Goal: Check status: Check status

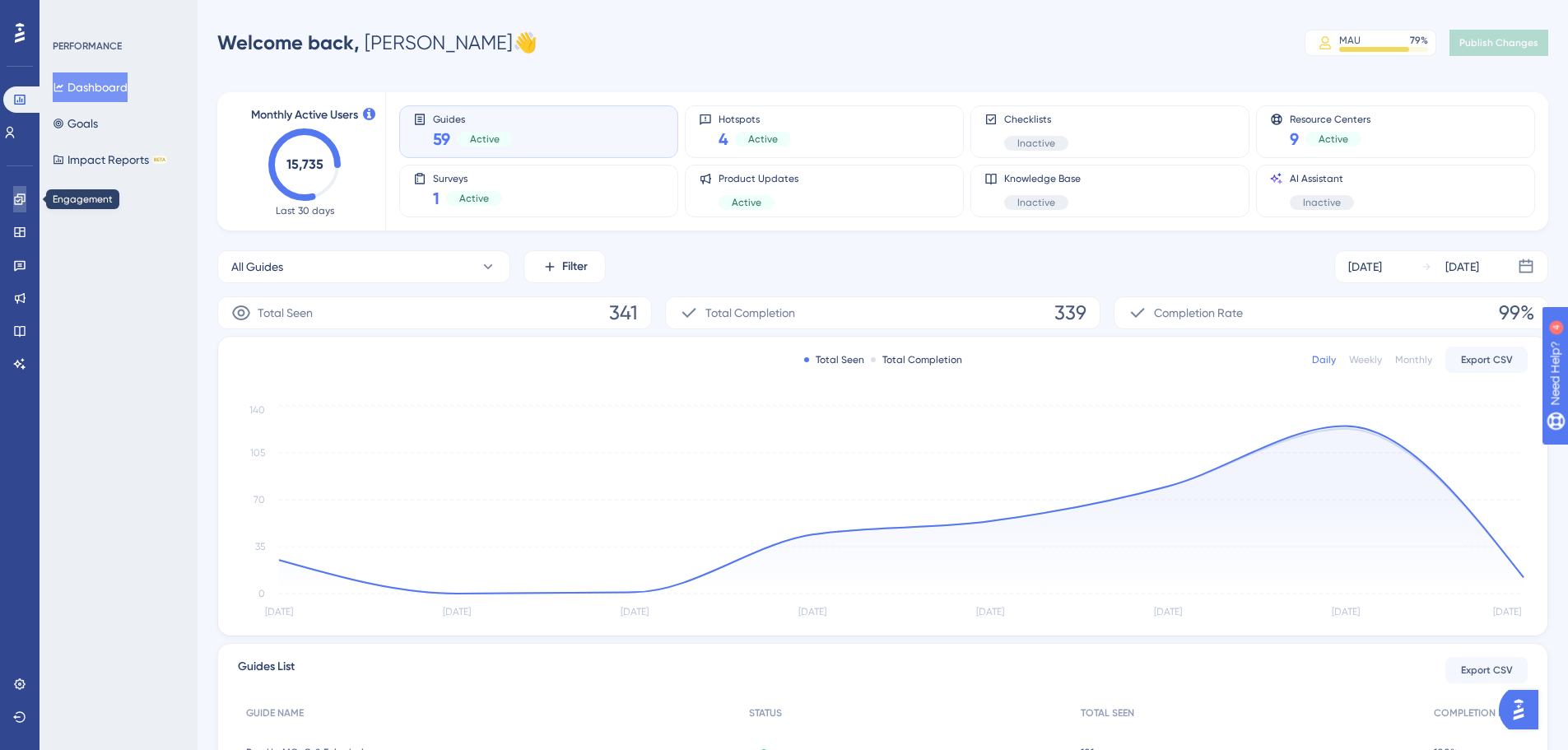
click at [26, 203] on link at bounding box center [19, 199] width 13 height 26
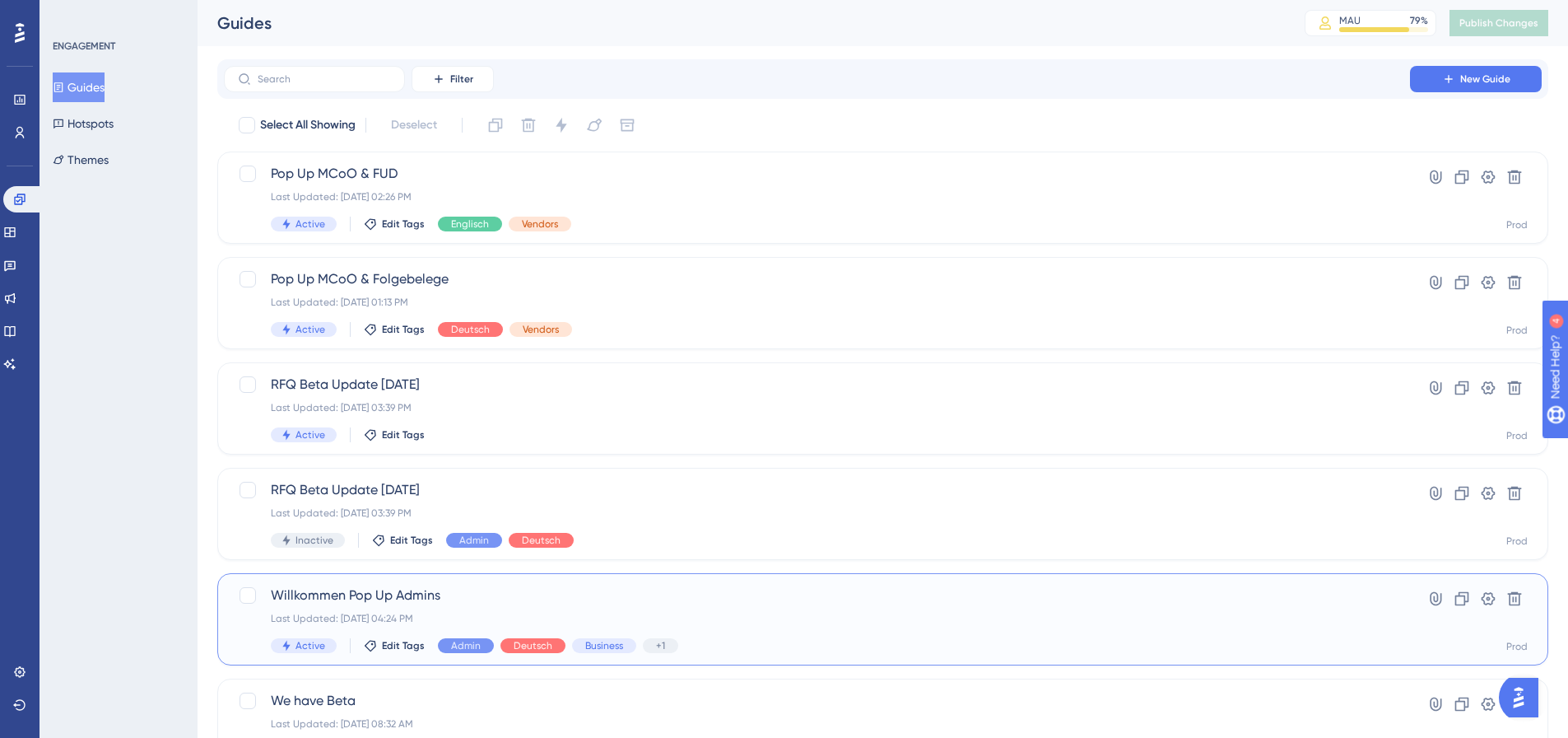
click at [484, 598] on span "Willkommen Pop Up Admins" at bounding box center [817, 595] width 1092 height 20
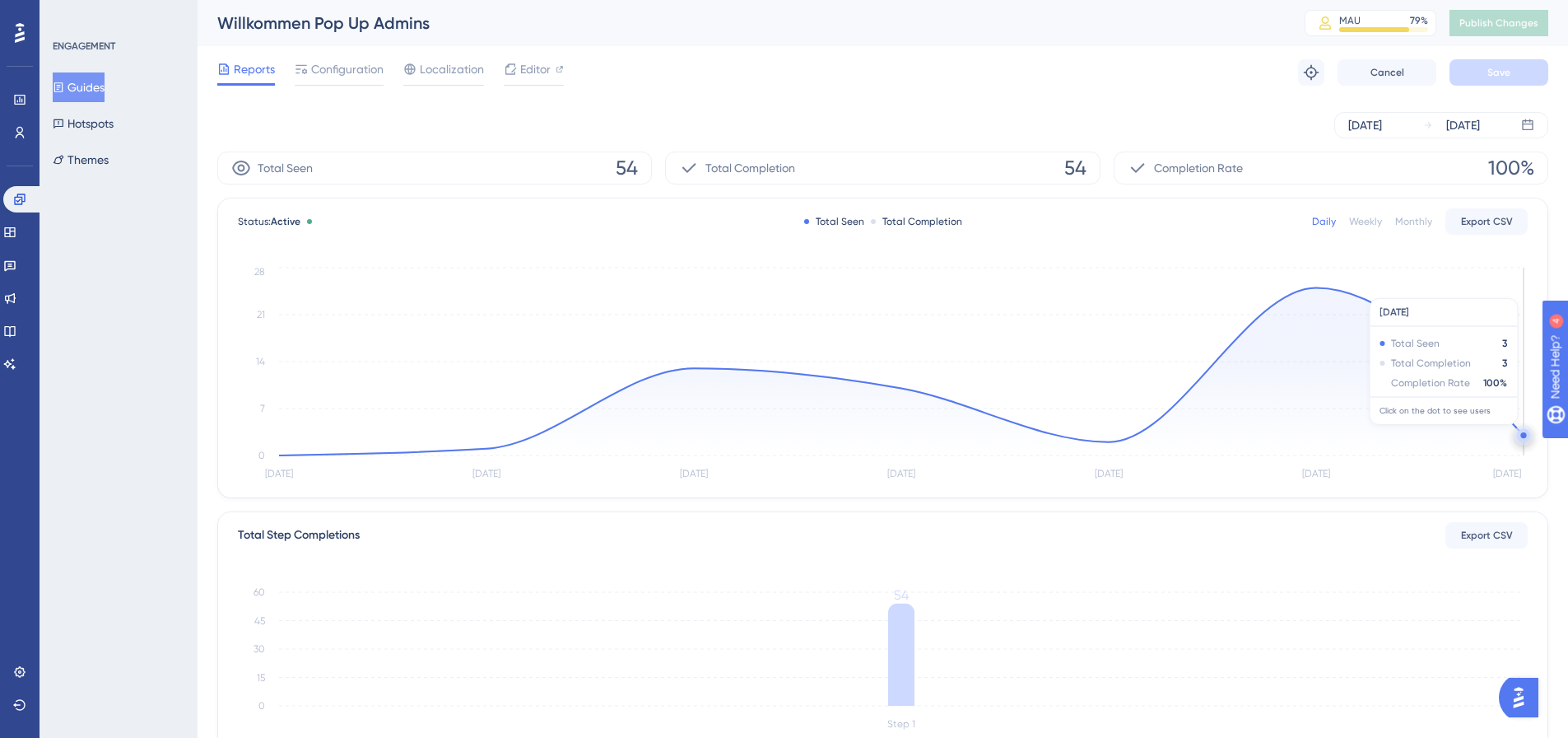
click at [1523, 433] on circle at bounding box center [1523, 435] width 6 height 6
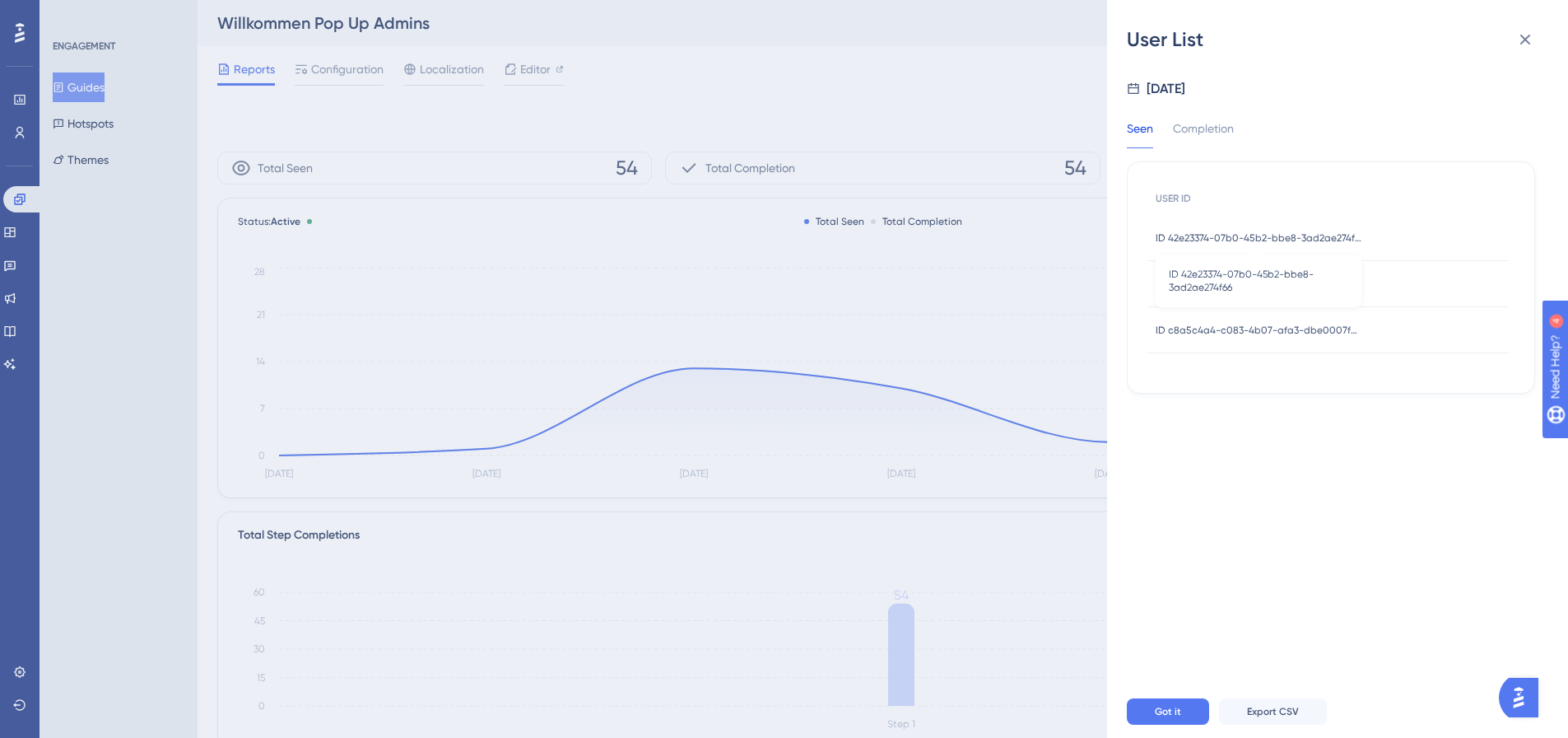
click at [1248, 235] on span "ID 42e23374-07b0-45b2-bbe8-3ad2ae274f66" at bounding box center [1258, 237] width 205 height 13
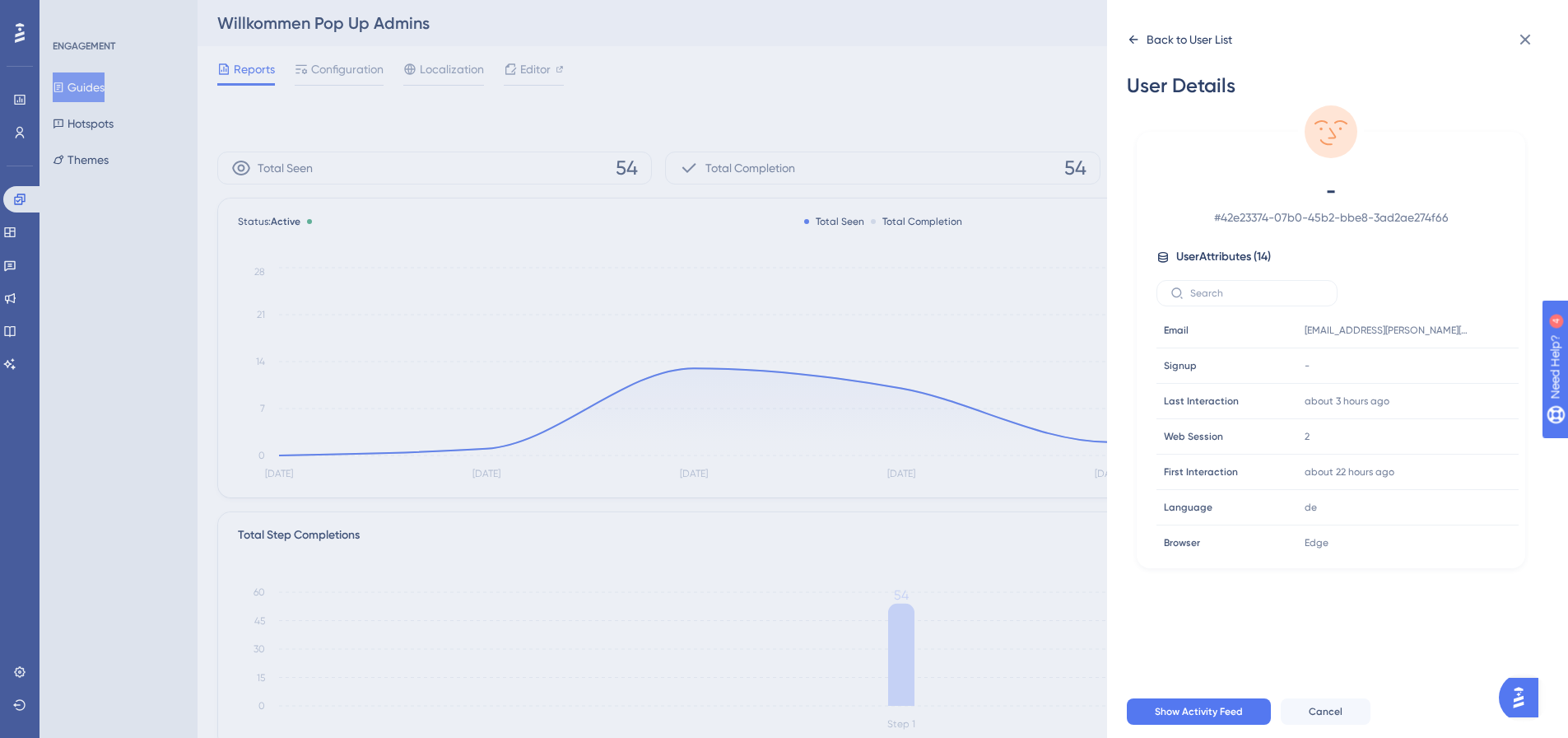
click at [1166, 37] on div "Back to User List" at bounding box center [1190, 39] width 85 height 20
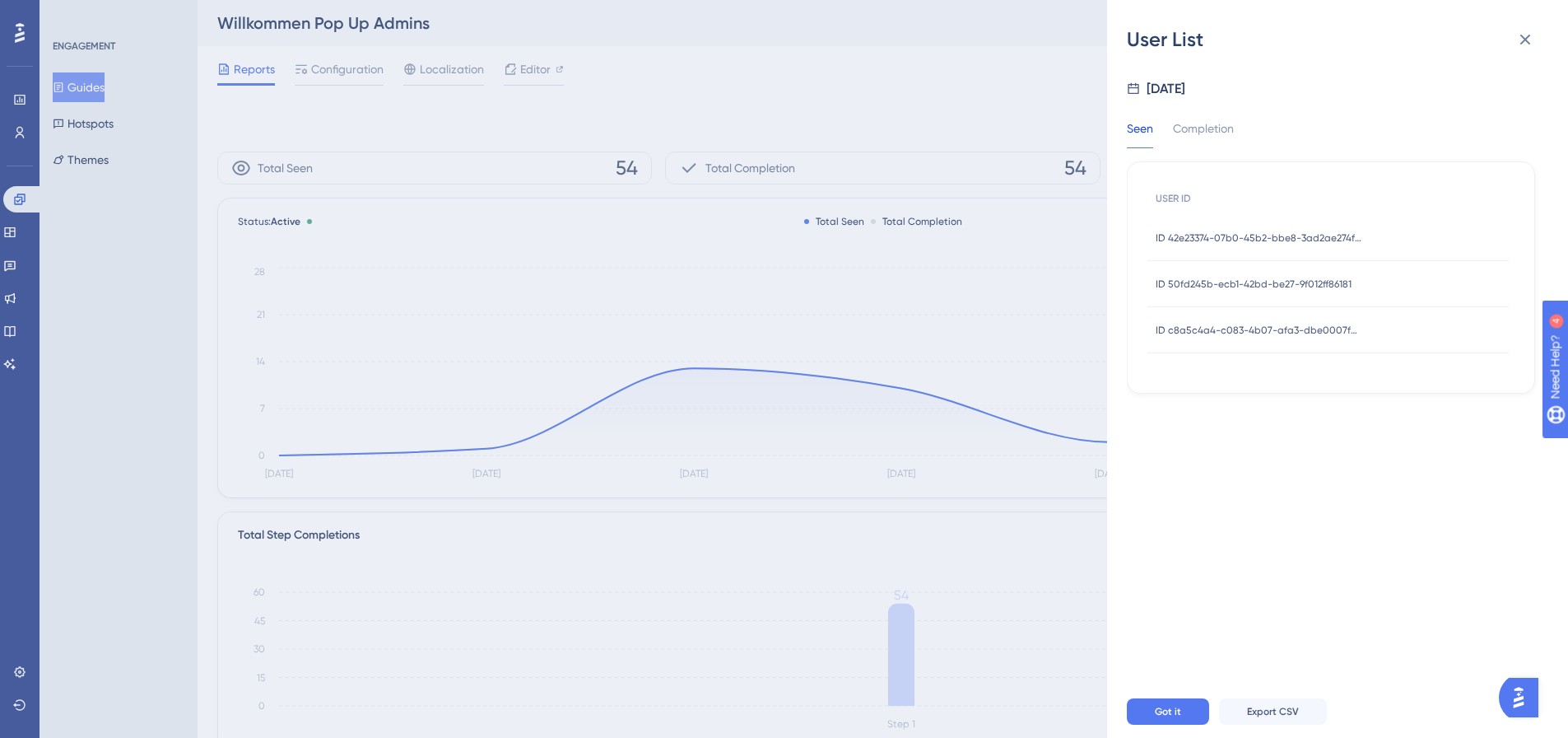
click at [1265, 273] on div "ID 50fd245b-ecb1-42bd-be27-9f012ff86181 ID 50fd245b-ecb1-42bd-be27-9f012ff86181" at bounding box center [1254, 284] width 196 height 46
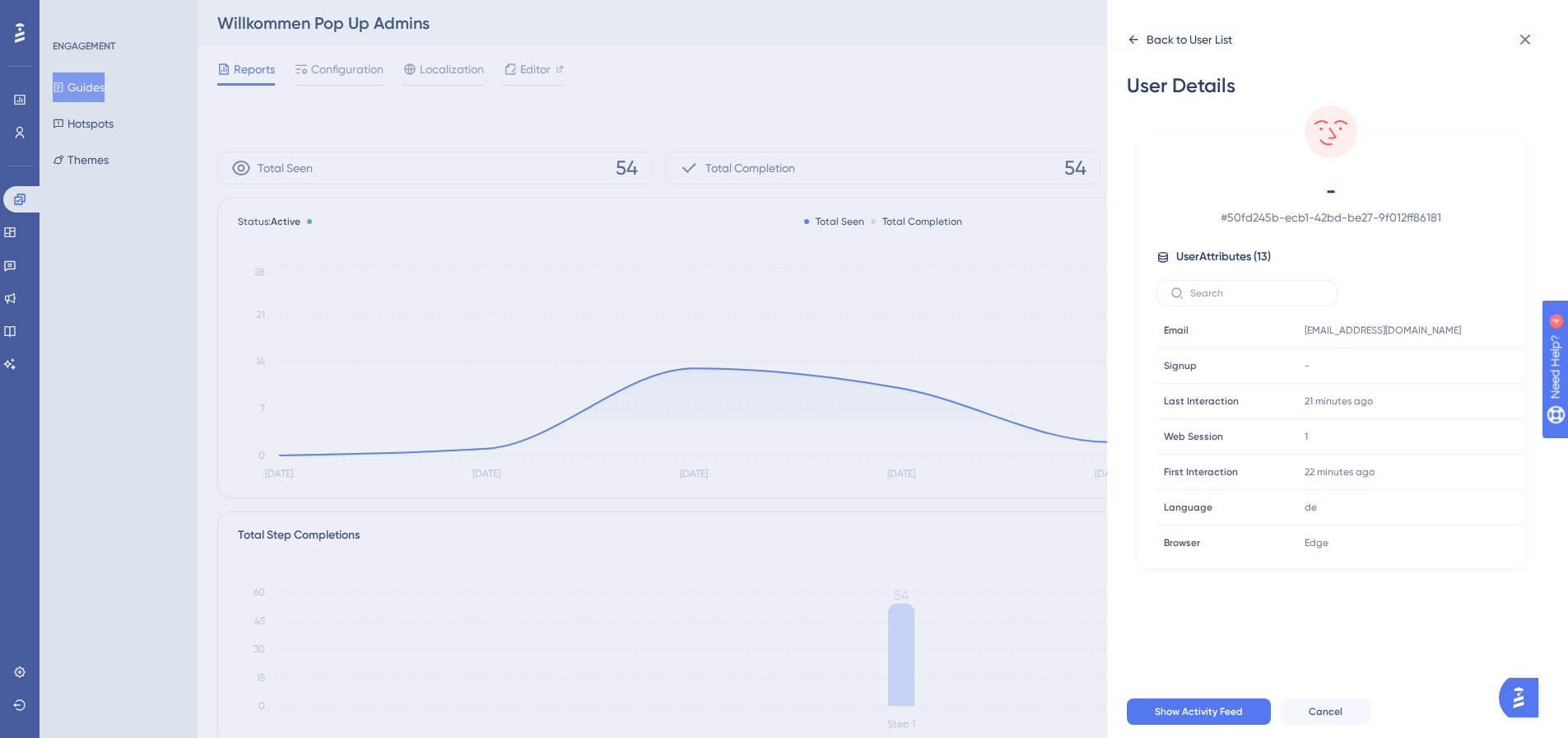
click at [1158, 37] on div "Back to User List" at bounding box center [1190, 39] width 85 height 20
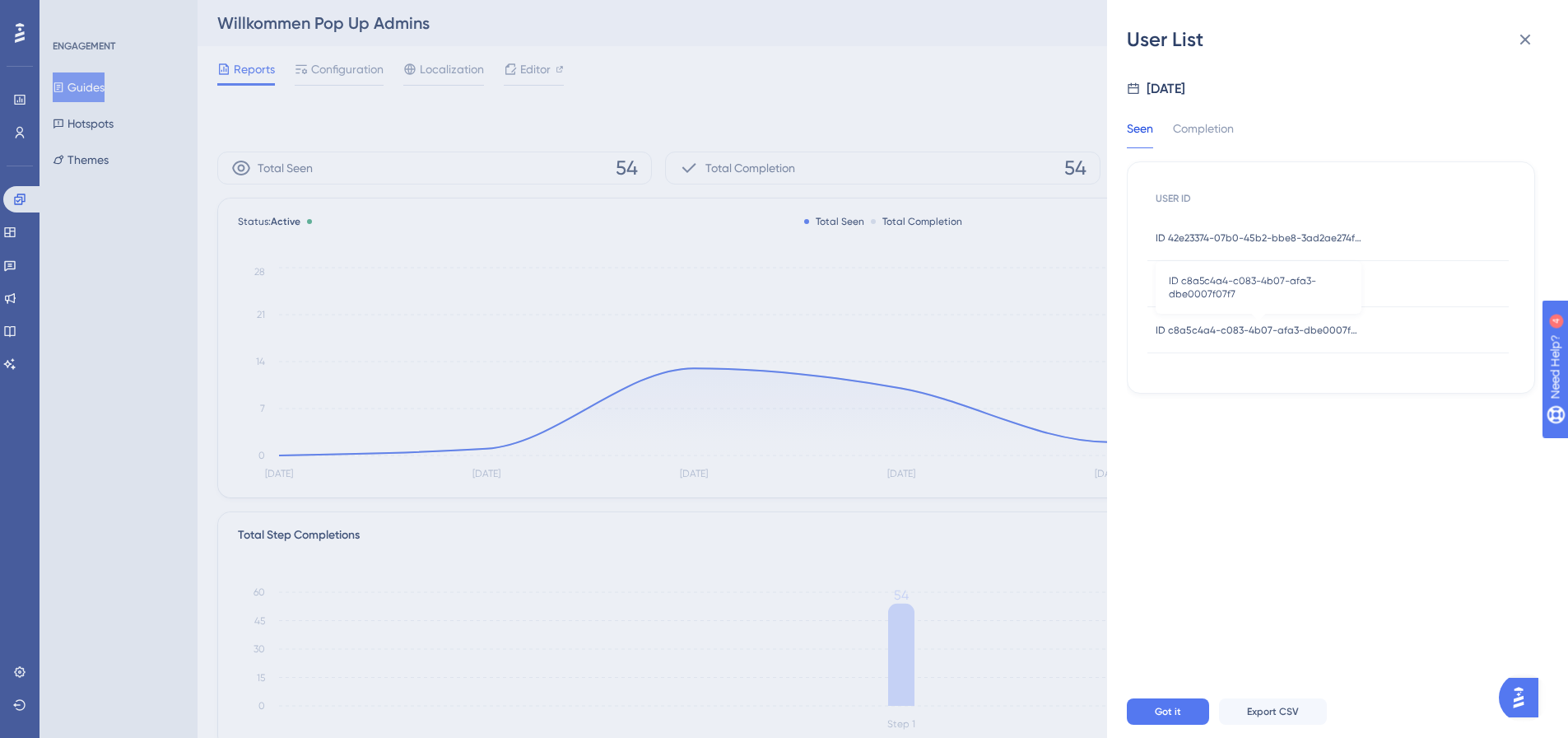
click at [1254, 326] on span "ID c8a5c4a4-c083-4b07-afa3-dbe0007f07f7" at bounding box center [1258, 330] width 205 height 13
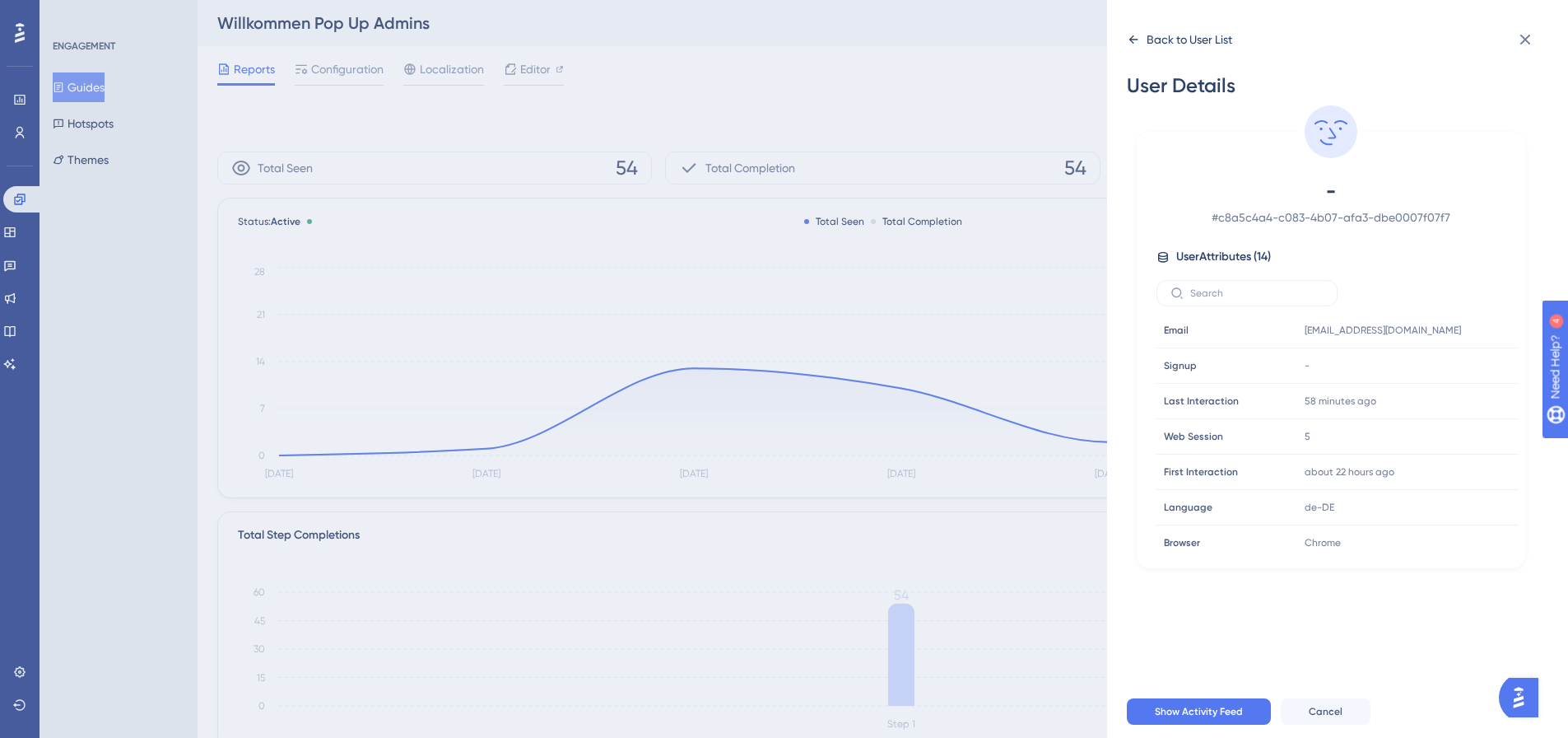
click at [1150, 42] on div "Back to User List" at bounding box center [1190, 39] width 85 height 20
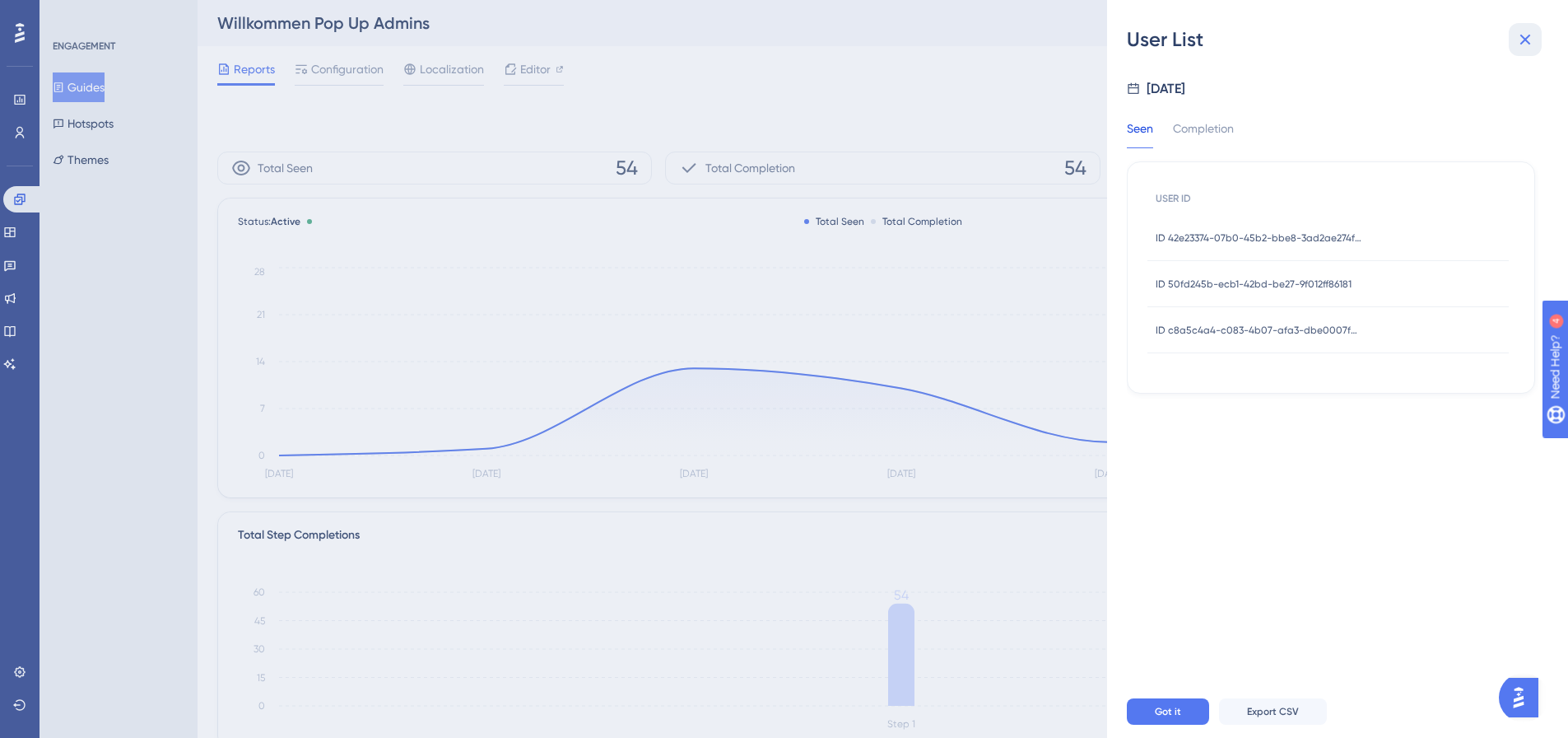
click at [1526, 37] on icon at bounding box center [1525, 39] width 20 height 20
